Goal: Information Seeking & Learning: Learn about a topic

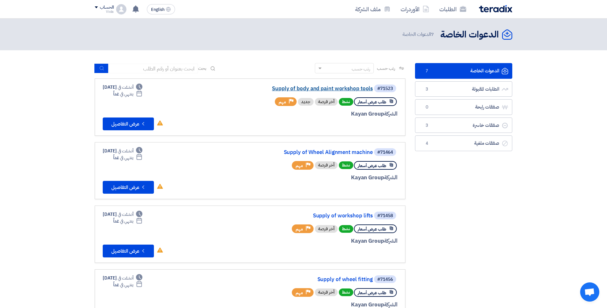
click at [325, 86] on link "Supply of body and paint workshop tools" at bounding box center [309, 89] width 128 height 6
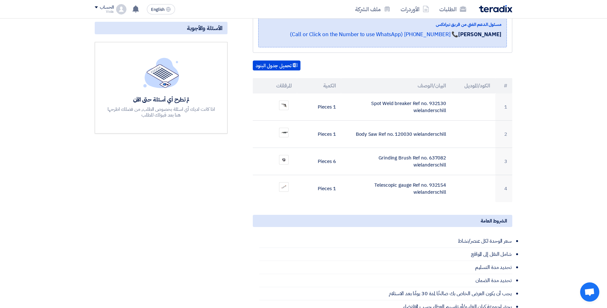
scroll to position [160, 0]
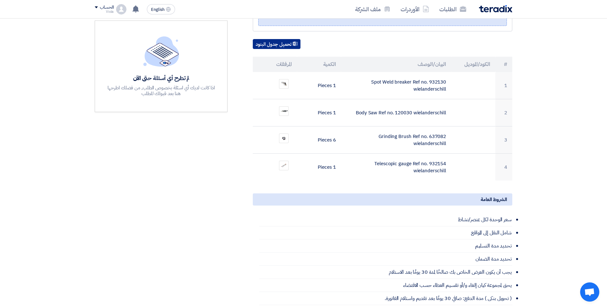
click at [296, 42] on use at bounding box center [295, 44] width 5 height 4
click at [209, 193] on div "مواعيد الطلب الموعد النهائي للرد Time Remaining 1 يوم : 1 ساعة : 2 دقيقة الأسئل…" at bounding box center [161, 174] width 142 height 471
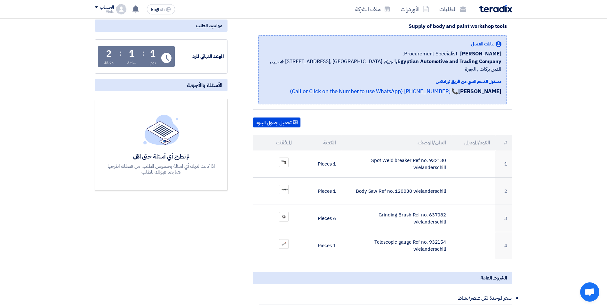
scroll to position [0, 0]
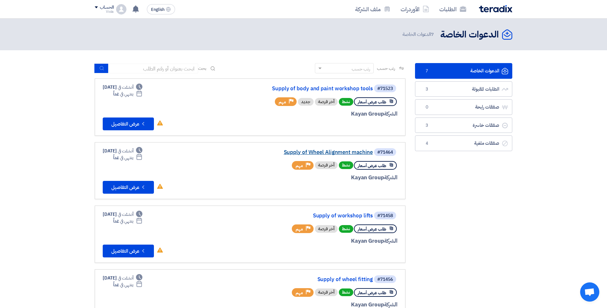
click at [362, 151] on link "Supply of Wheel Alignment machine" at bounding box center [309, 153] width 128 height 6
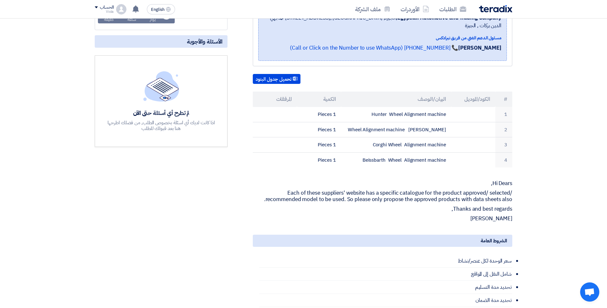
scroll to position [160, 0]
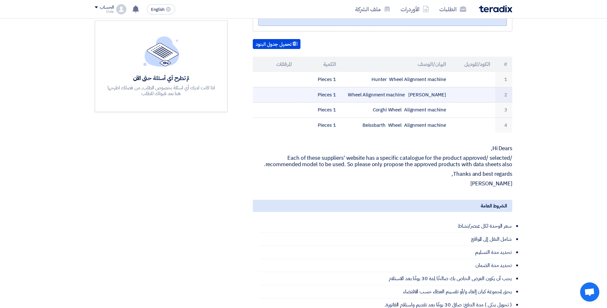
drag, startPoint x: 448, startPoint y: 84, endPoint x: 390, endPoint y: 86, distance: 58.3
click at [390, 87] on td "[PERSON_NAME] Wheel Alignment machine" at bounding box center [396, 94] width 110 height 15
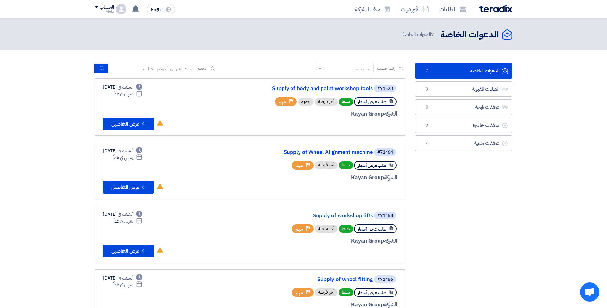
click at [362, 214] on link "Supply of workshop lifts" at bounding box center [309, 216] width 128 height 6
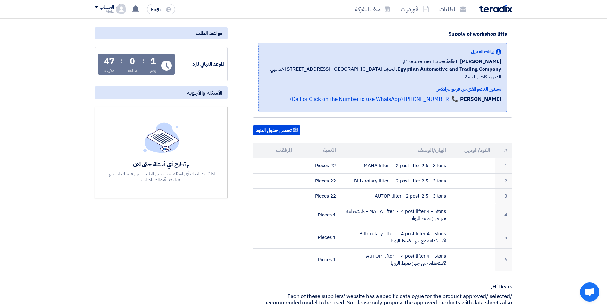
scroll to position [96, 0]
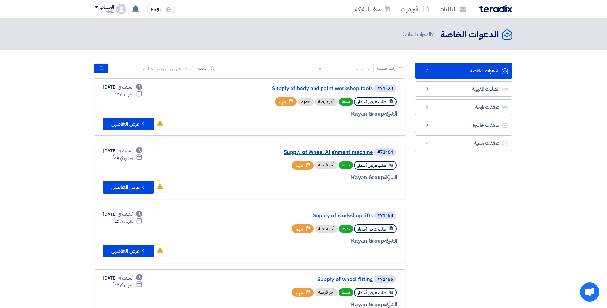
click at [310, 151] on link "Supply of Wheel Alignment machine" at bounding box center [309, 153] width 128 height 6
click at [118, 6] on img at bounding box center [121, 9] width 10 height 10
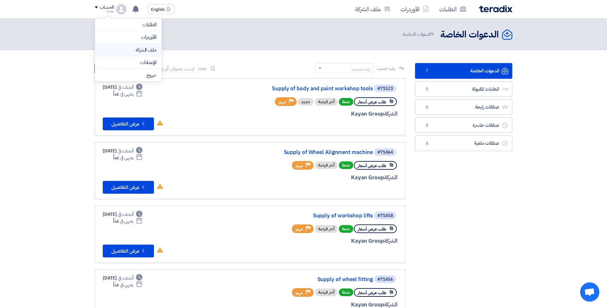
click at [155, 49] on link "ملف الشركة" at bounding box center [128, 49] width 56 height 7
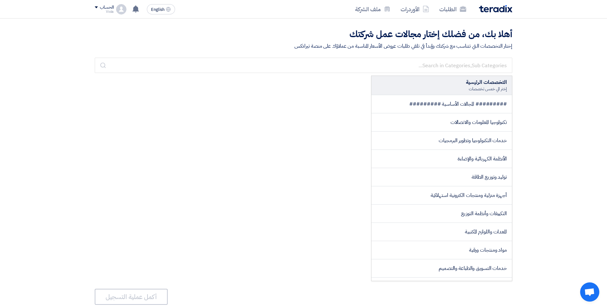
click at [126, 10] on img at bounding box center [121, 9] width 10 height 10
click at [139, 61] on link "الإعدادات" at bounding box center [128, 62] width 56 height 7
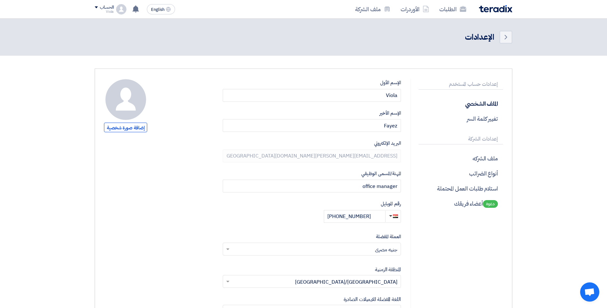
click at [489, 36] on div "الإعدادات" at bounding box center [479, 37] width 29 height 12
click at [385, 14] on link "ملف الشركة" at bounding box center [372, 9] width 45 height 15
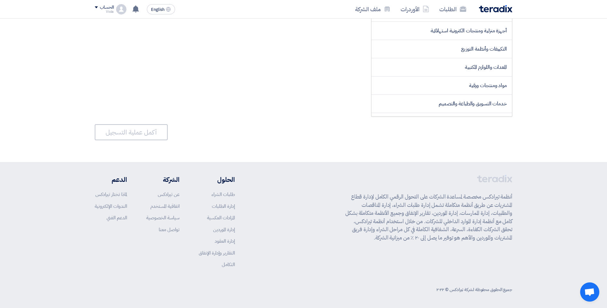
scroll to position [166, 0]
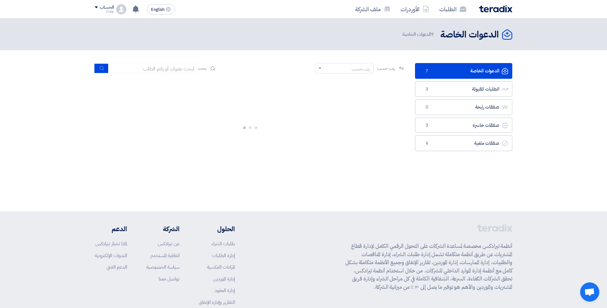
drag, startPoint x: 452, startPoint y: 172, endPoint x: 583, endPoint y: 127, distance: 138.1
click at [584, 127] on section "الدعوات الخاصة الدعوات الخاصة 7 الطلبات المقبولة الطلبات المقبولة 3 صفقات رابحة…" at bounding box center [303, 118] width 607 height 137
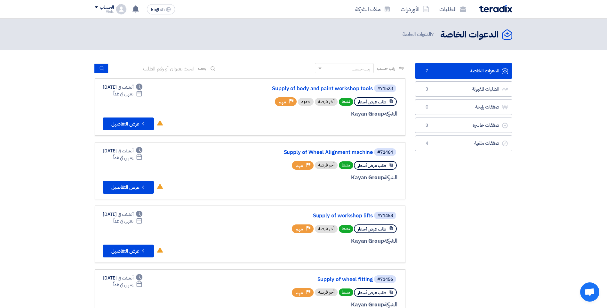
click at [423, 36] on span "7 الدعوات الخاصة" at bounding box center [419, 34] width 33 height 7
click at [435, 36] on span "7 الدعوات الخاصة" at bounding box center [419, 34] width 33 height 7
click at [98, 7] on span at bounding box center [96, 7] width 3 height 2
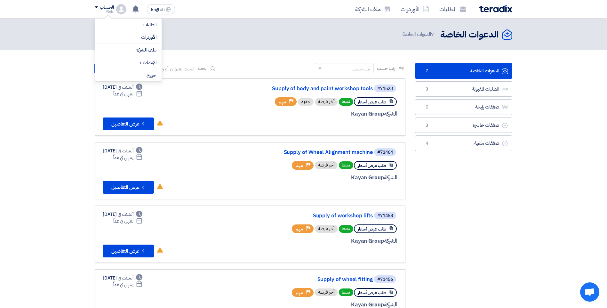
click at [122, 11] on img at bounding box center [121, 9] width 10 height 10
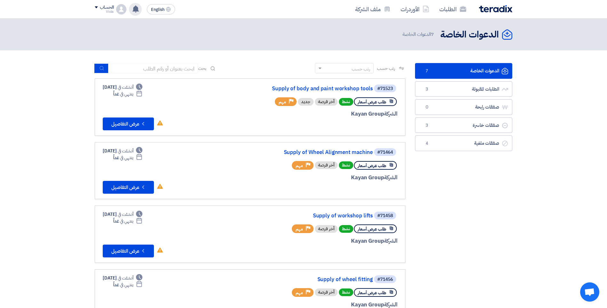
click at [136, 9] on use at bounding box center [136, 8] width 6 height 7
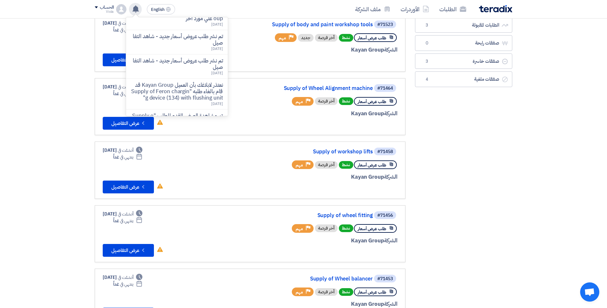
scroll to position [184, 0]
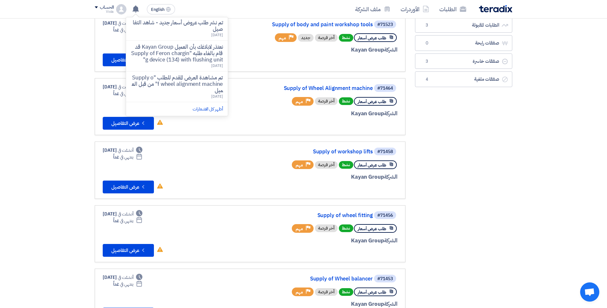
click at [447, 176] on div "الدعوات الخاصة الدعوات الخاصة 7 الطلبات المقبولة الطلبات المقبولة 3 صفقات رابحة…" at bounding box center [463, 229] width 107 height 461
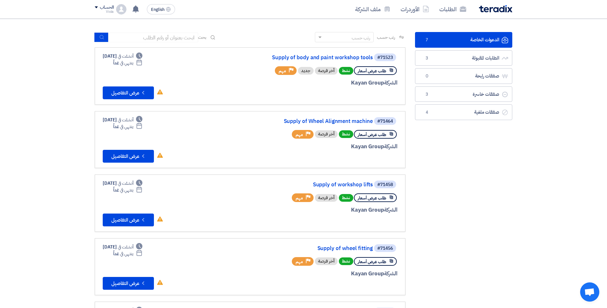
scroll to position [0, 0]
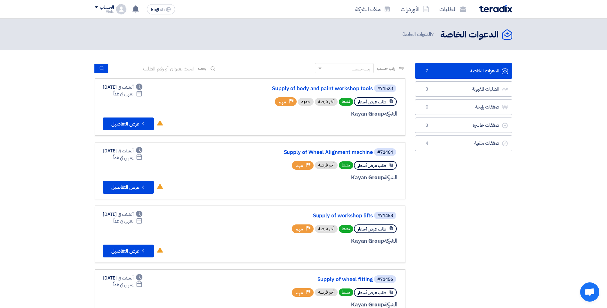
click at [486, 8] on img at bounding box center [495, 8] width 33 height 7
click at [486, 11] on img at bounding box center [495, 8] width 33 height 7
